Goal: Entertainment & Leisure: Consume media (video, audio)

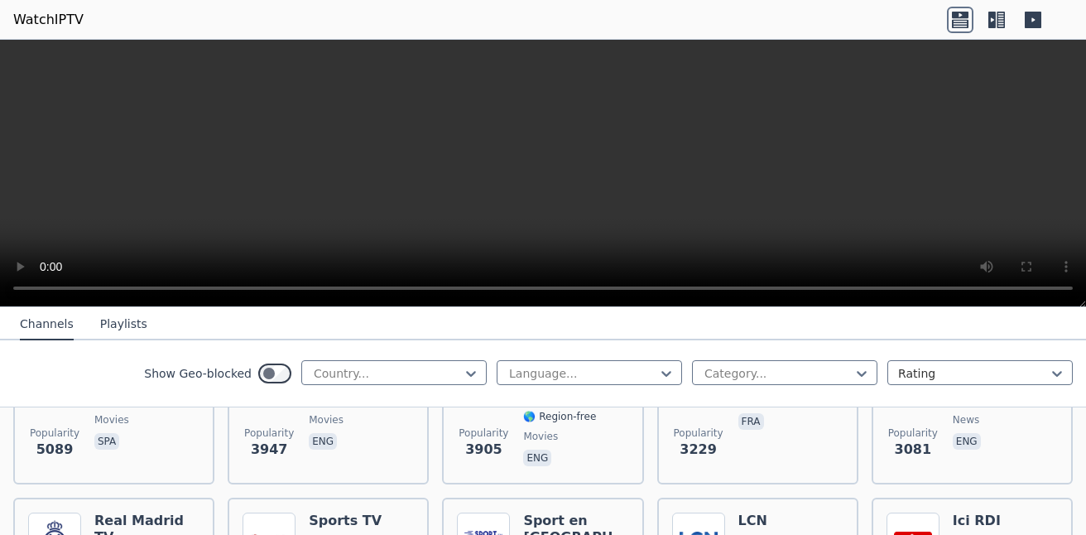
scroll to position [497, 0]
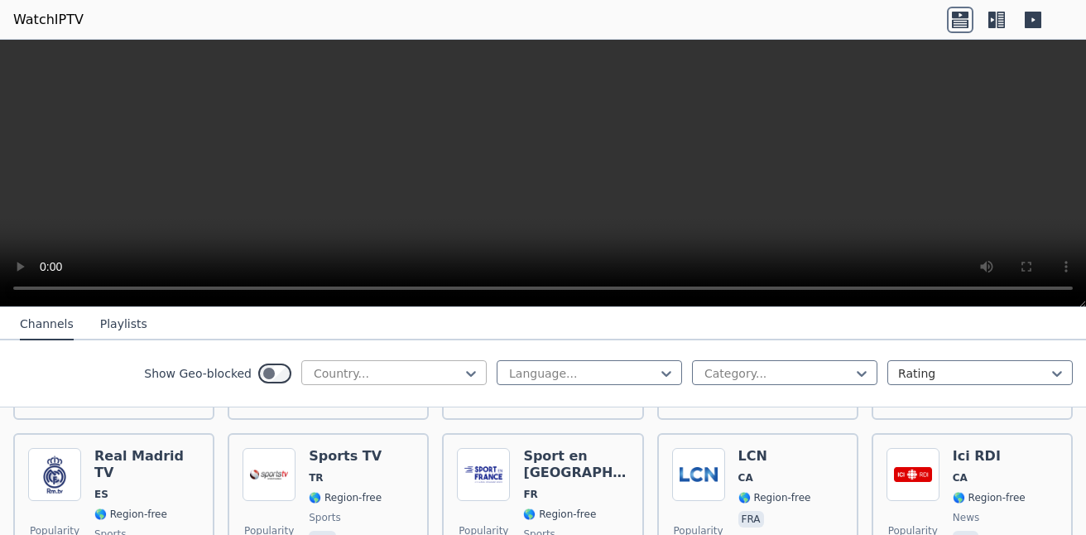
click at [449, 377] on div at bounding box center [387, 373] width 151 height 17
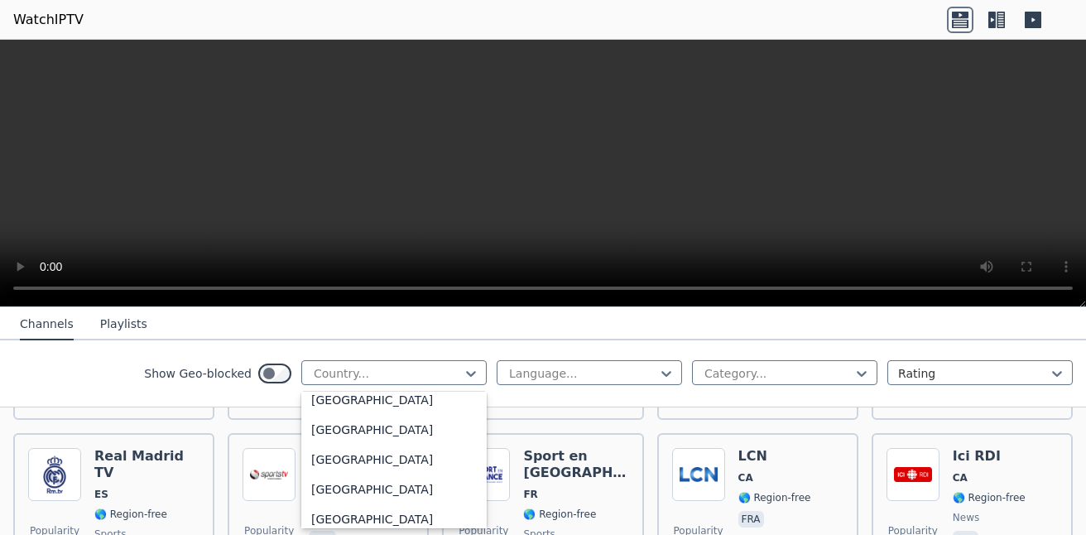
scroll to position [414, 0]
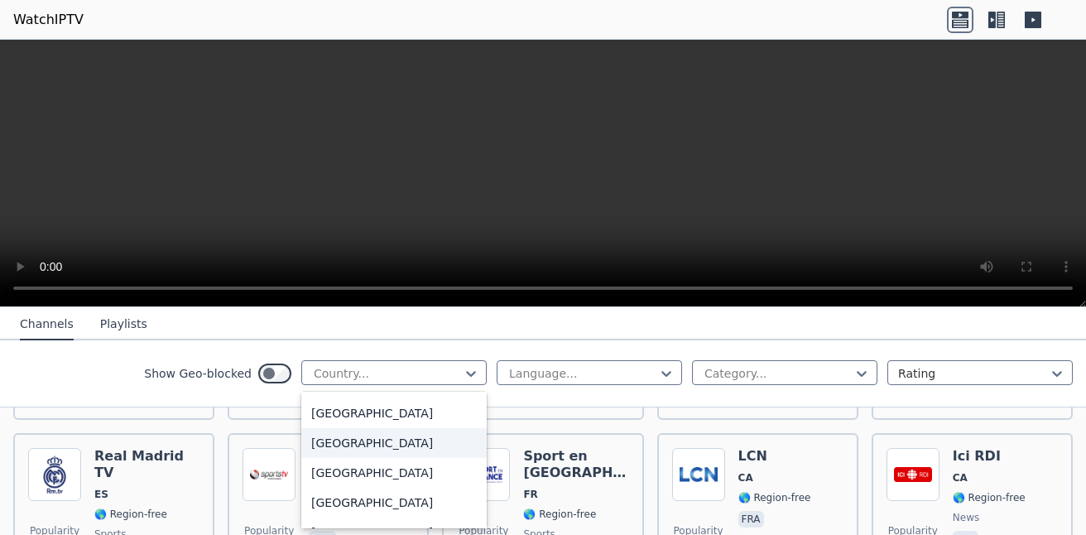
click at [397, 441] on div "[GEOGRAPHIC_DATA]" at bounding box center [393, 443] width 185 height 30
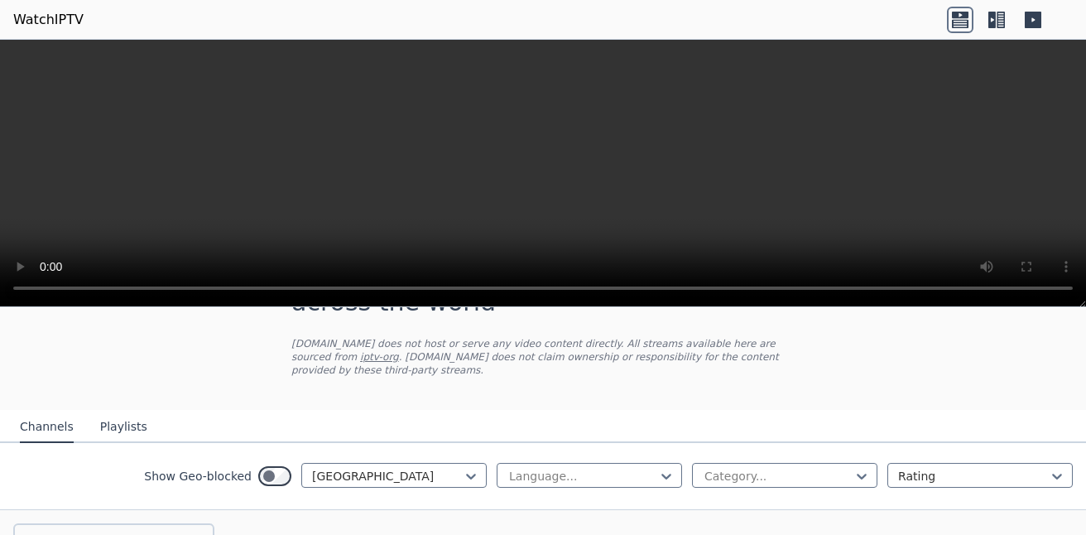
scroll to position [107, 0]
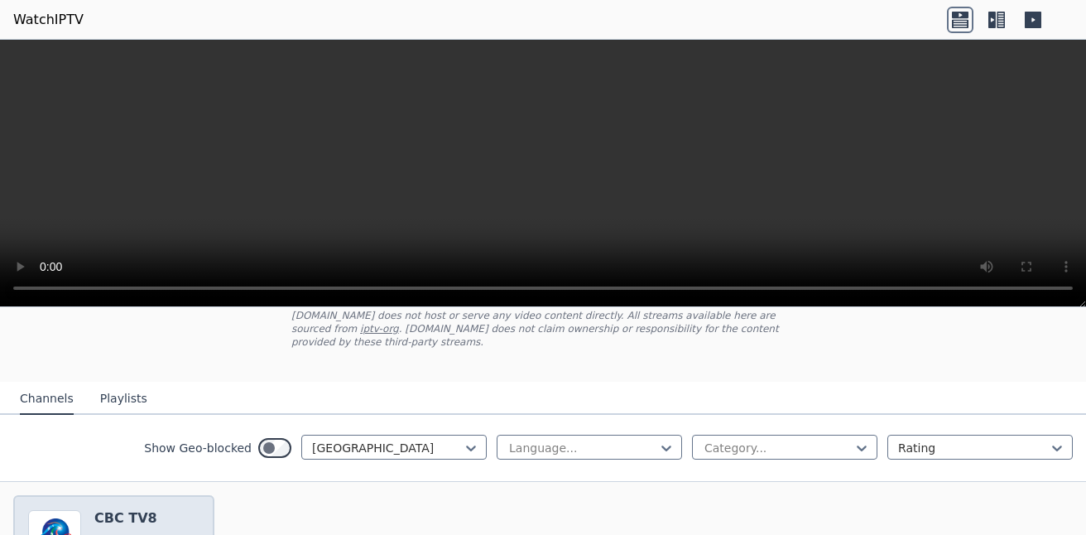
click at [138, 510] on h6 "CBC TV8" at bounding box center [130, 518] width 73 height 17
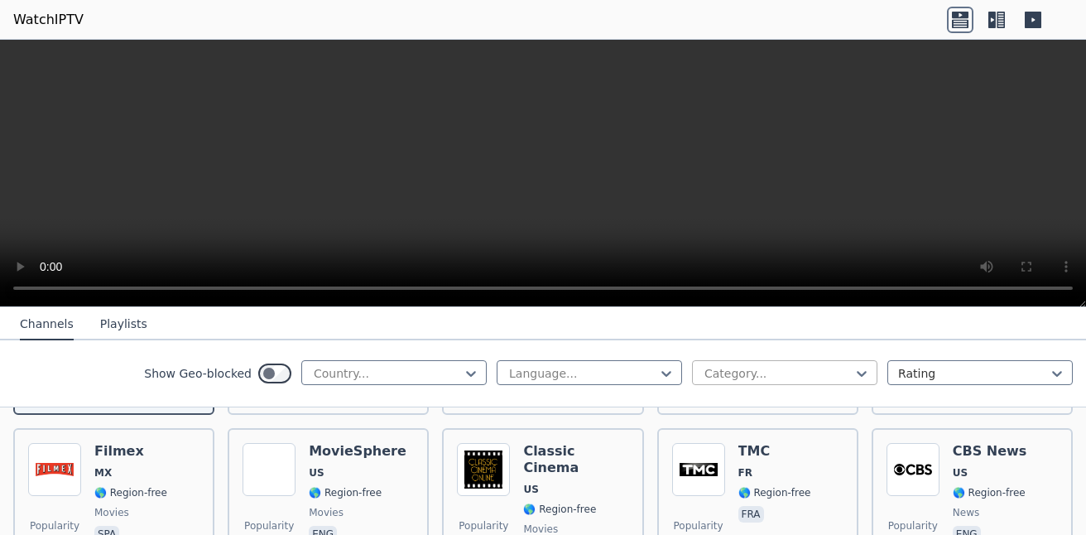
scroll to position [414, 0]
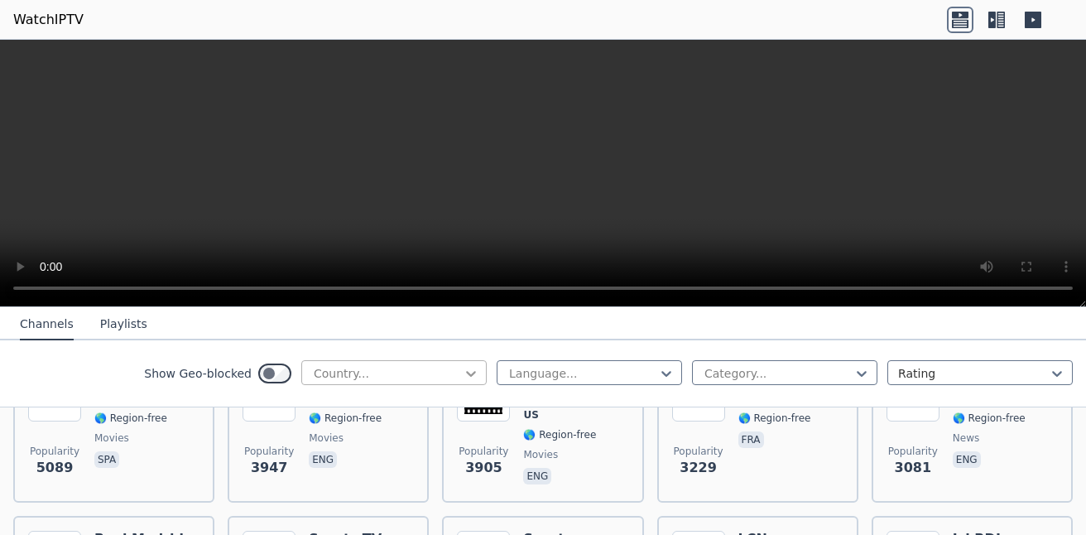
click at [463, 377] on icon at bounding box center [471, 373] width 17 height 17
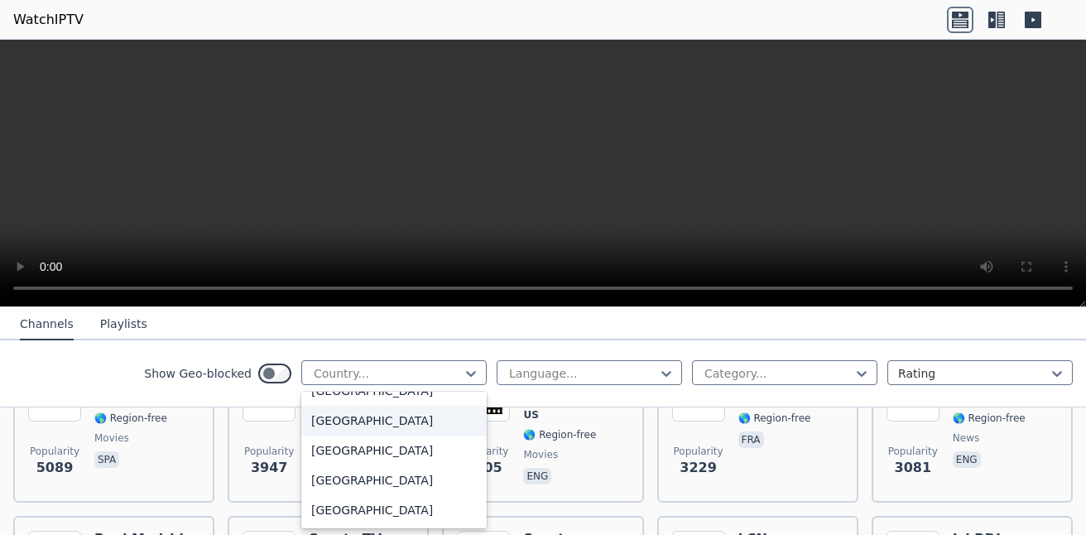
scroll to position [5778, 0]
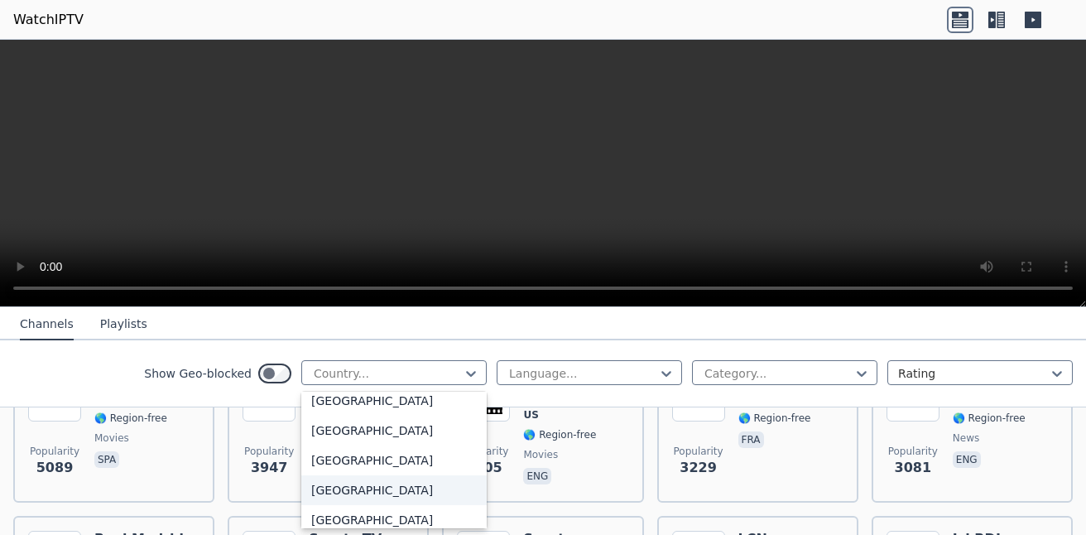
click at [341, 485] on div "[GEOGRAPHIC_DATA]" at bounding box center [393, 490] width 185 height 30
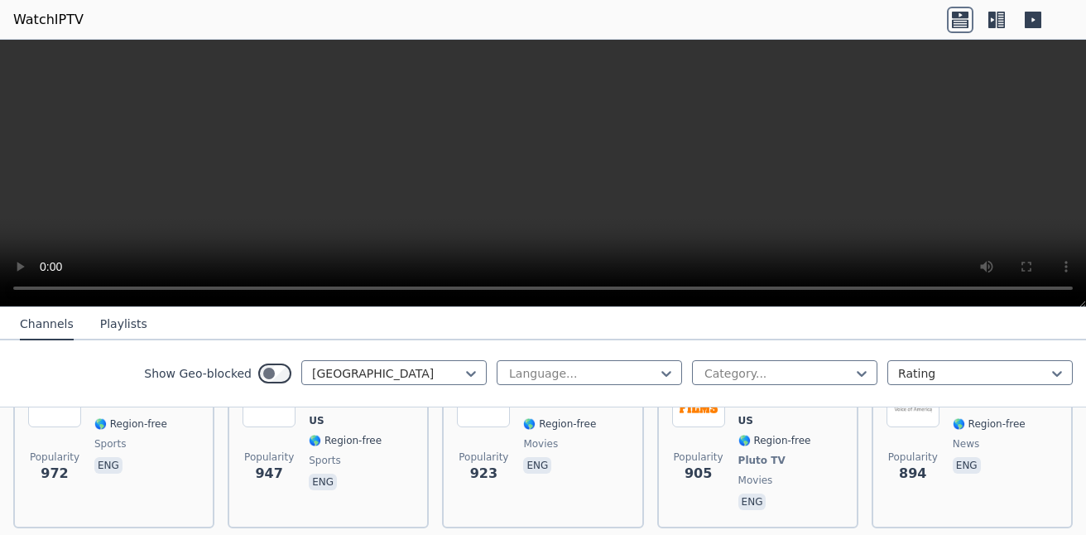
scroll to position [993, 0]
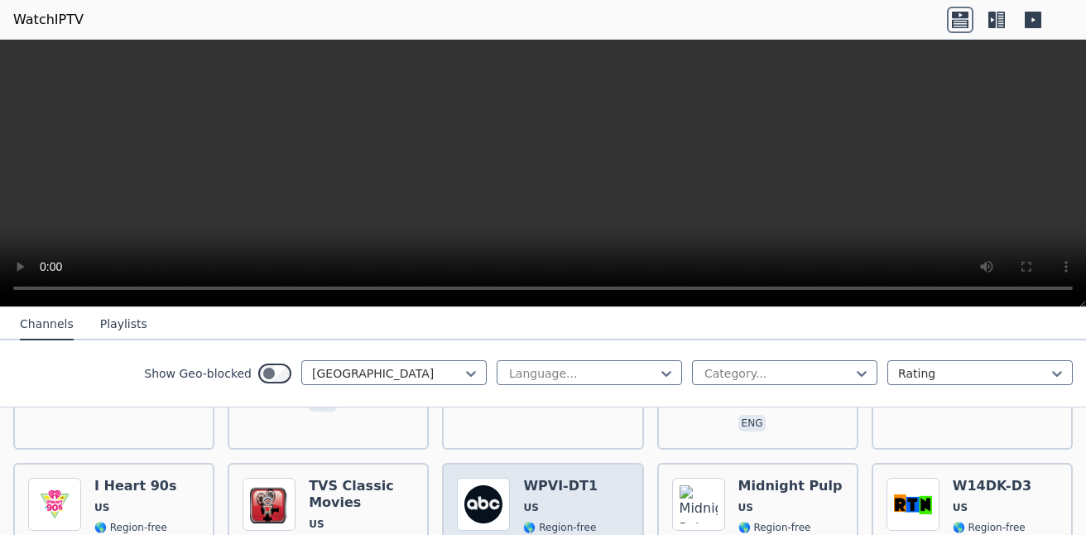
click at [492, 483] on img at bounding box center [483, 504] width 53 height 53
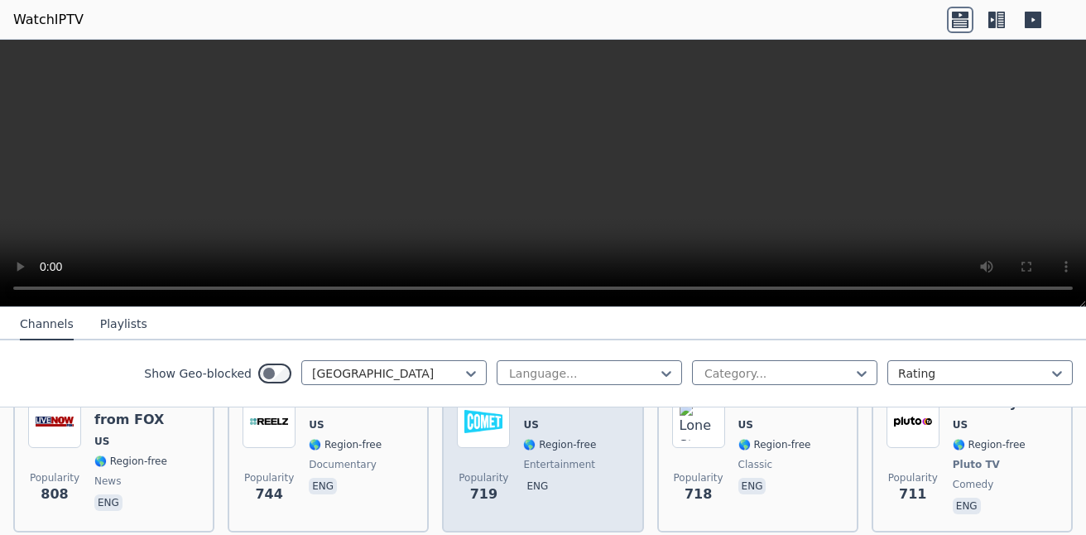
scroll to position [1159, 0]
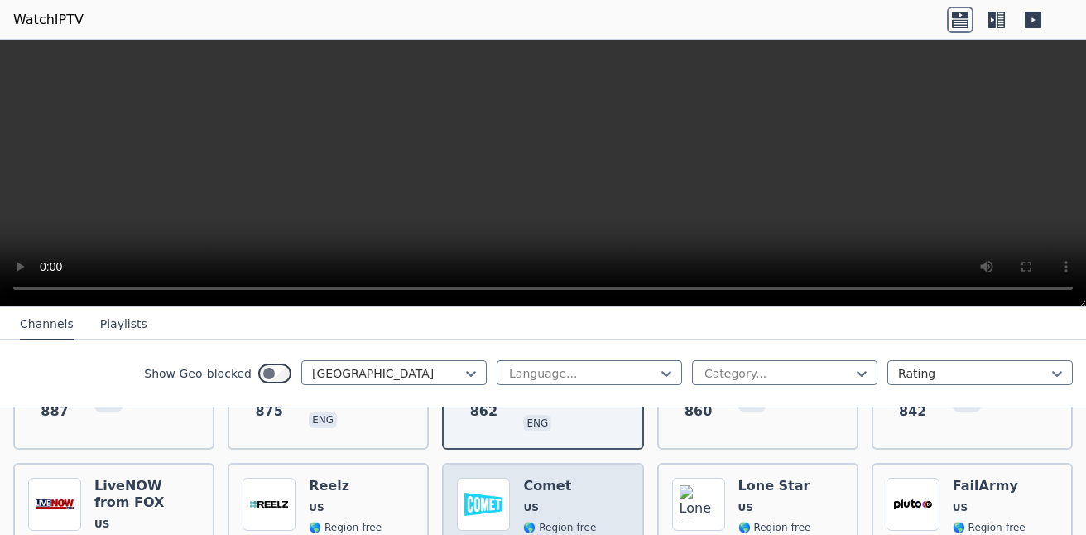
click at [505, 478] on img at bounding box center [483, 504] width 53 height 53
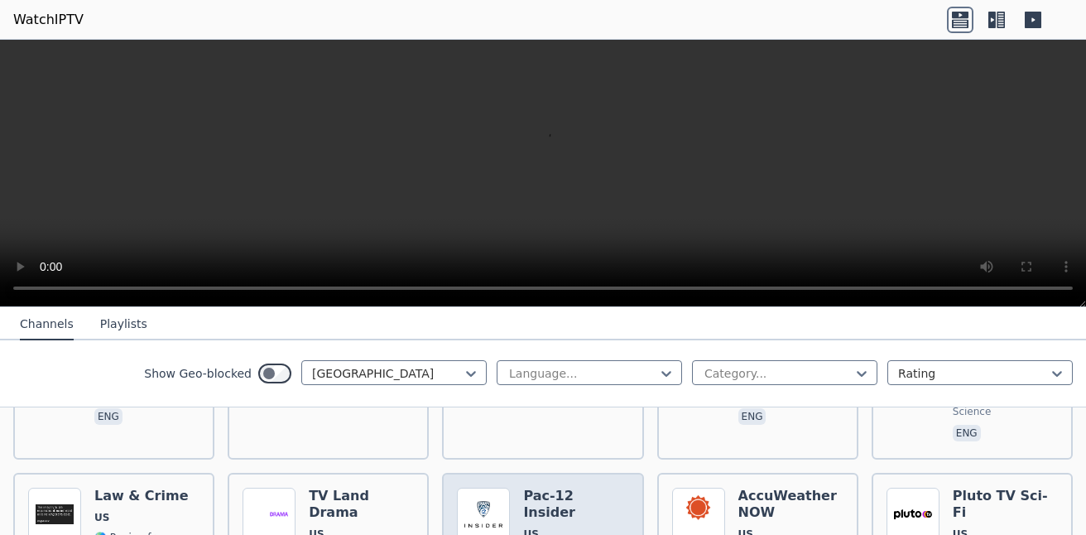
scroll to position [3229, 0]
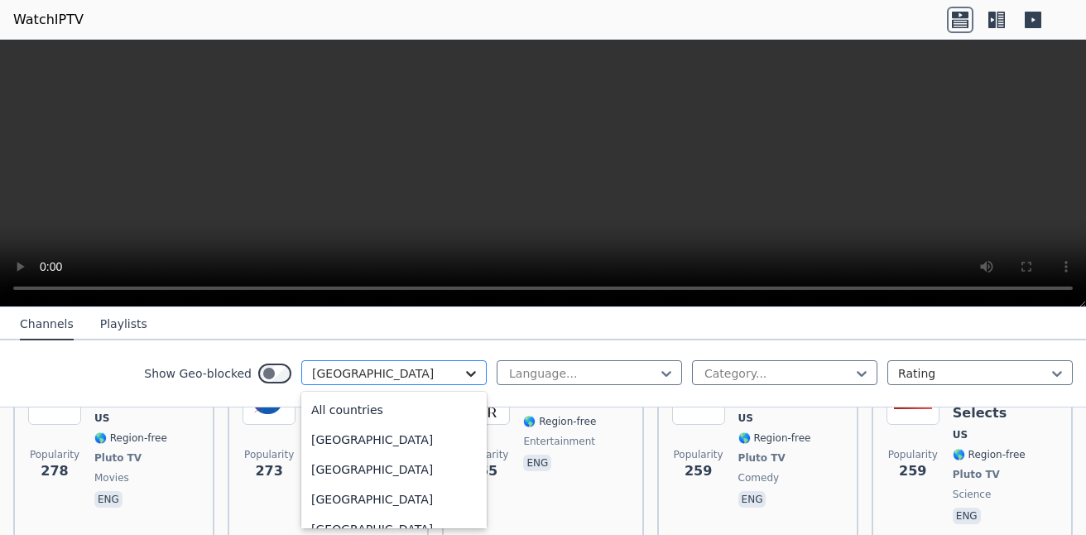
click at [463, 375] on icon at bounding box center [471, 373] width 17 height 17
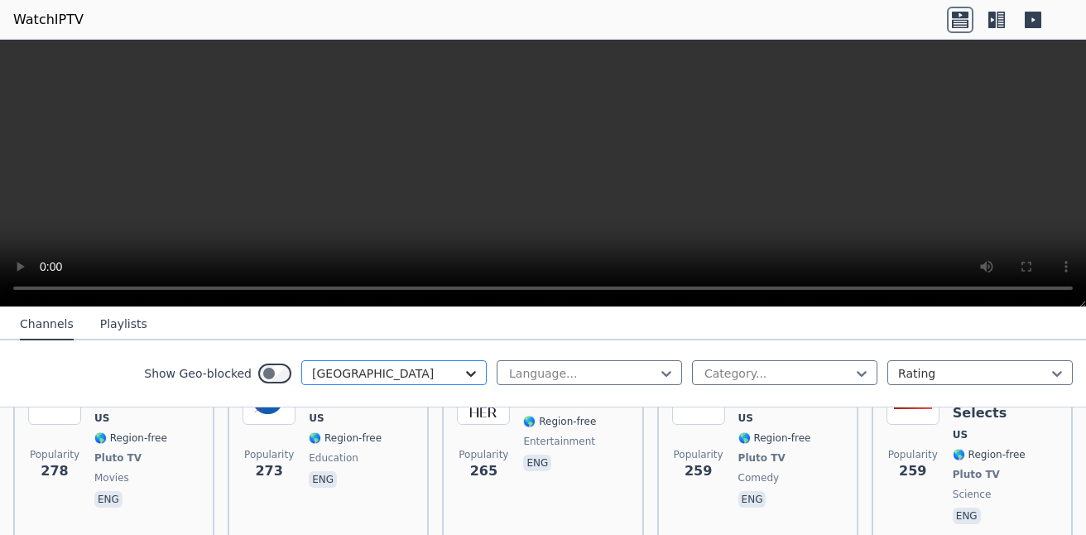
click at [463, 375] on icon at bounding box center [471, 373] width 17 height 17
